Goal: Find specific page/section: Find specific page/section

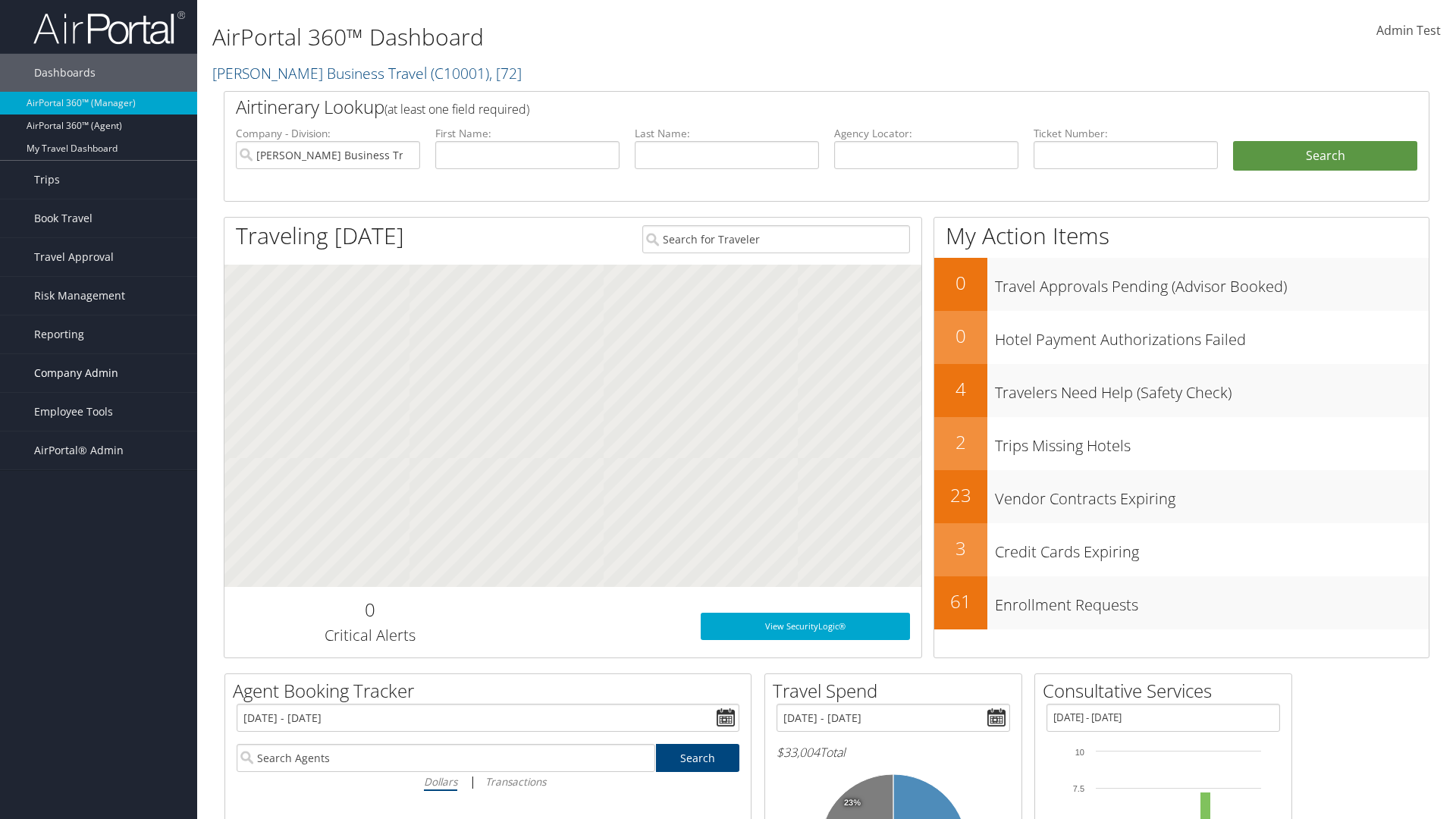
click at [99, 373] on span "Company Admin" at bounding box center [76, 373] width 84 height 38
click at [99, 745] on link "Consultative Services" at bounding box center [99, 744] width 197 height 23
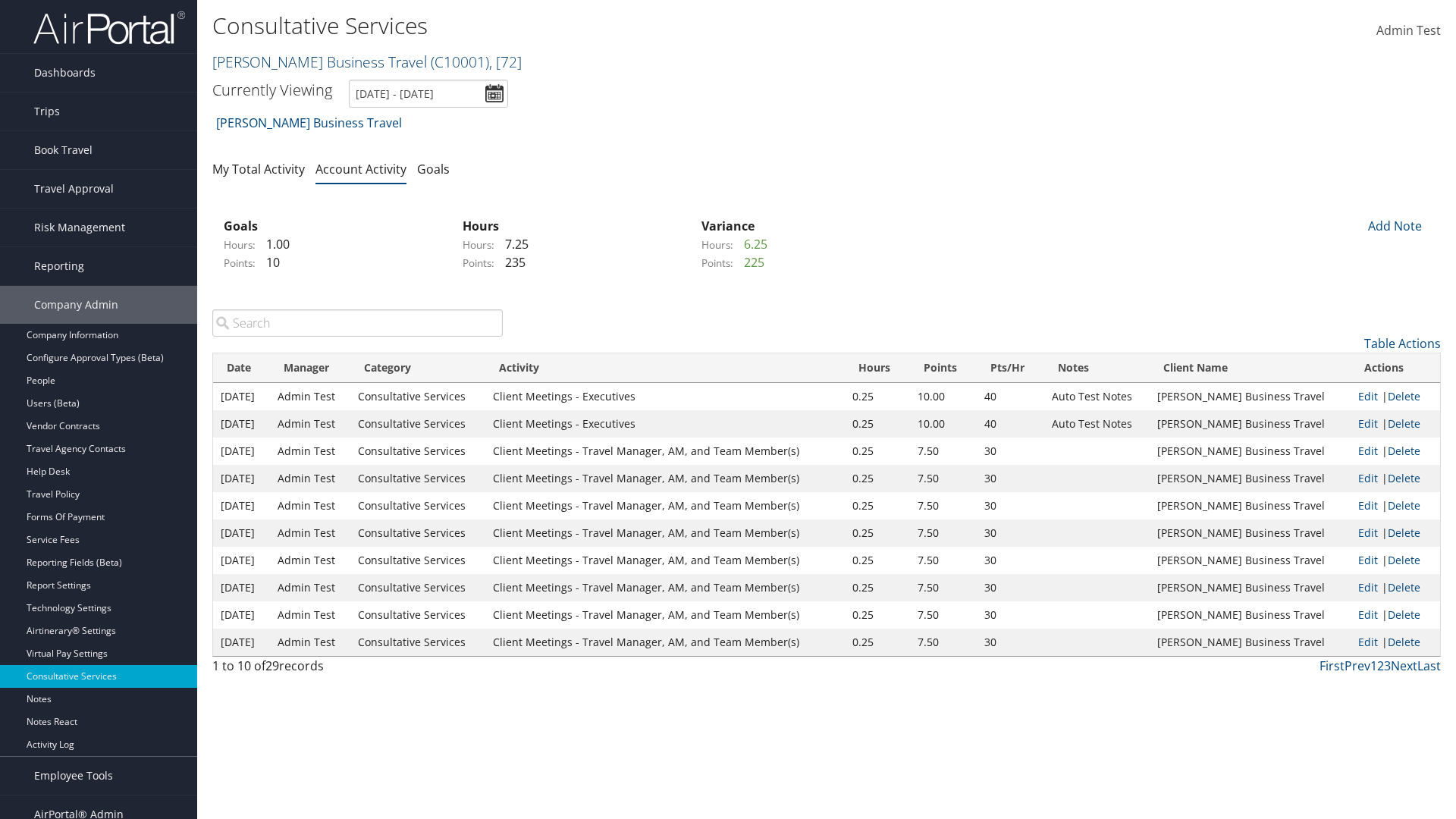
click at [312, 61] on link "[PERSON_NAME] Business Travel ( C10001 ) , [ 72 ]" at bounding box center [367, 61] width 309 height 20
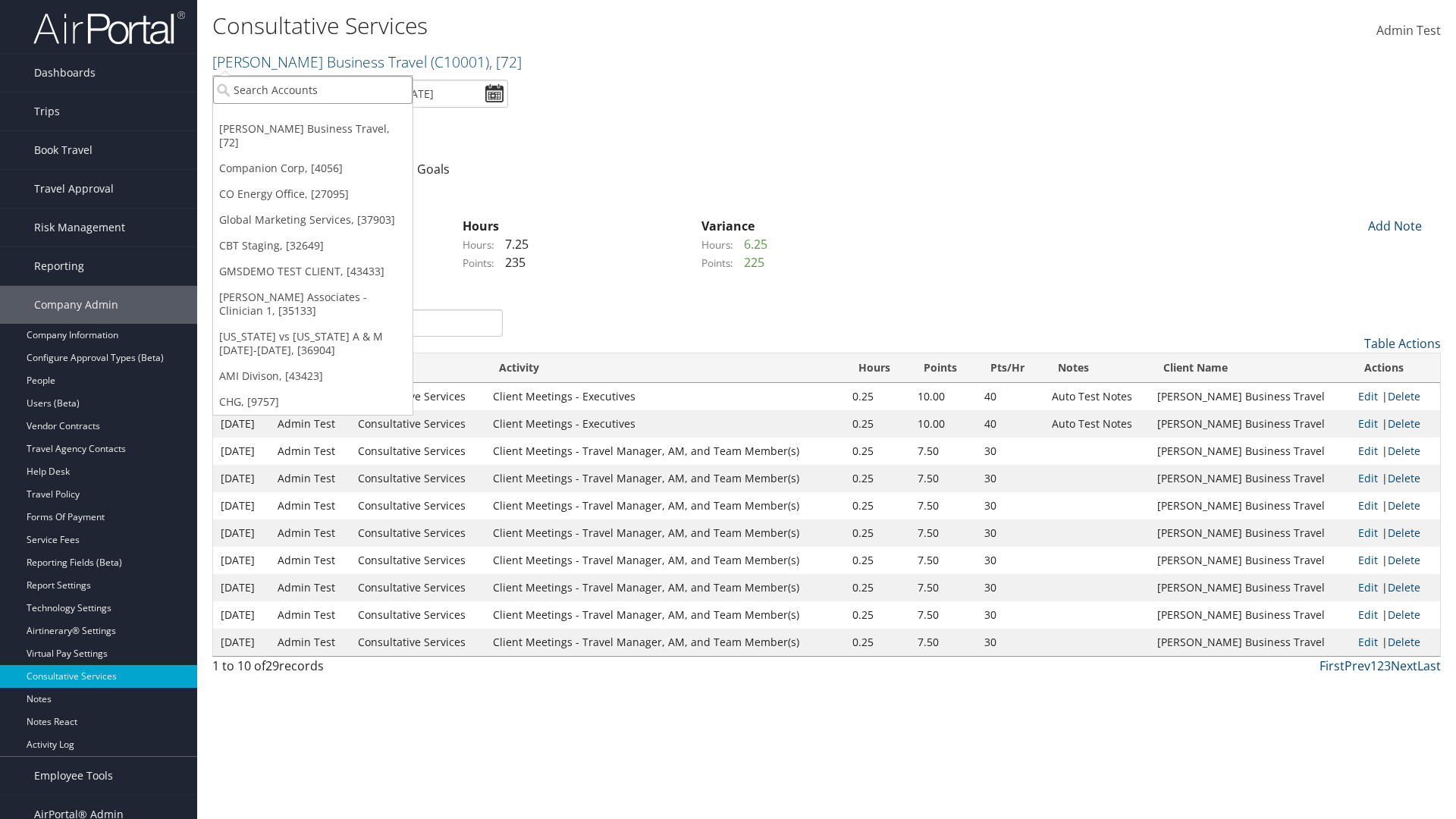
click at [312, 90] on input "search" at bounding box center [312, 90] width 199 height 28
type input "CBTSTG"
